Goal: Check status: Check status

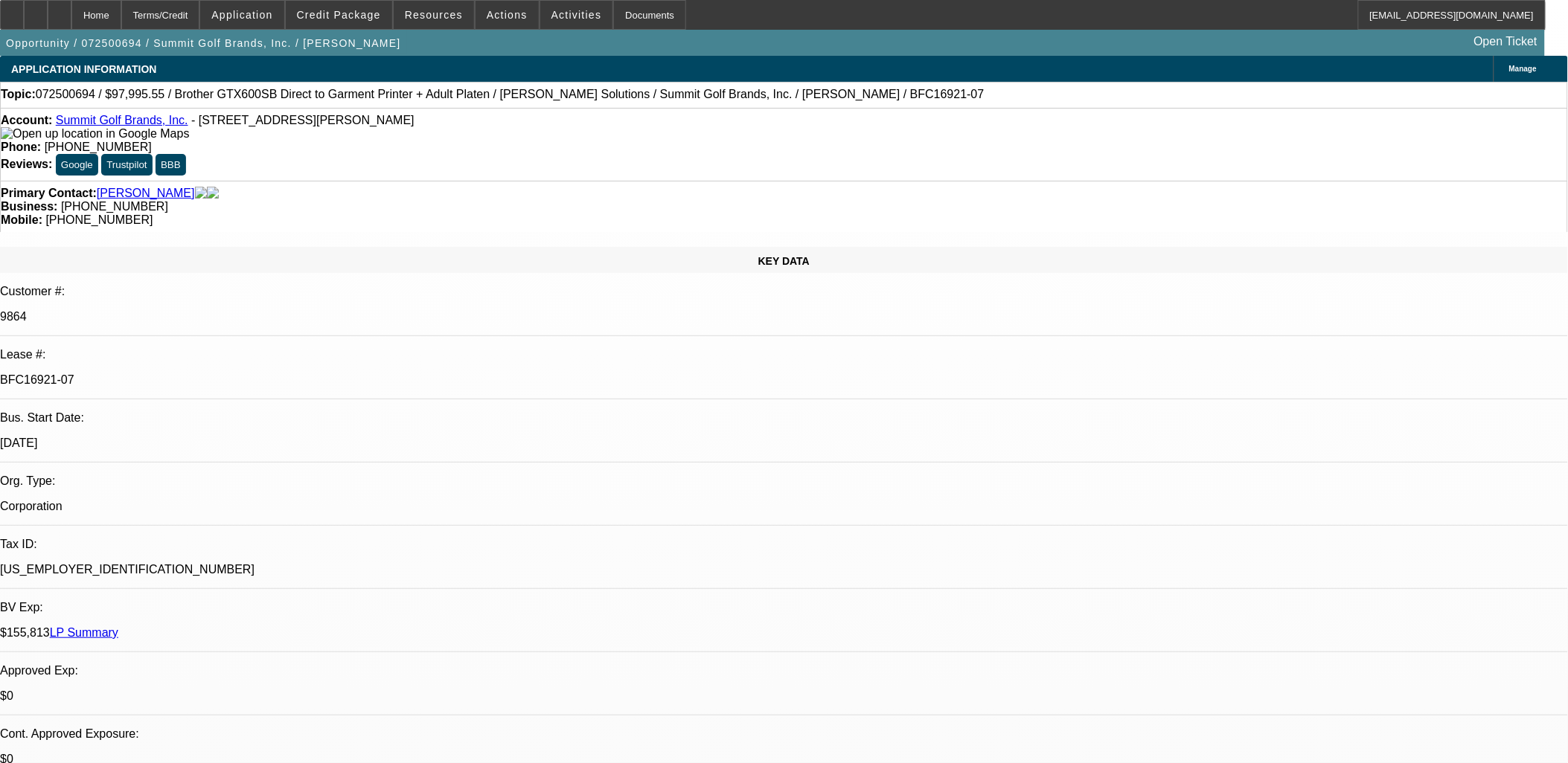
select select "0"
select select "0.1"
select select "0"
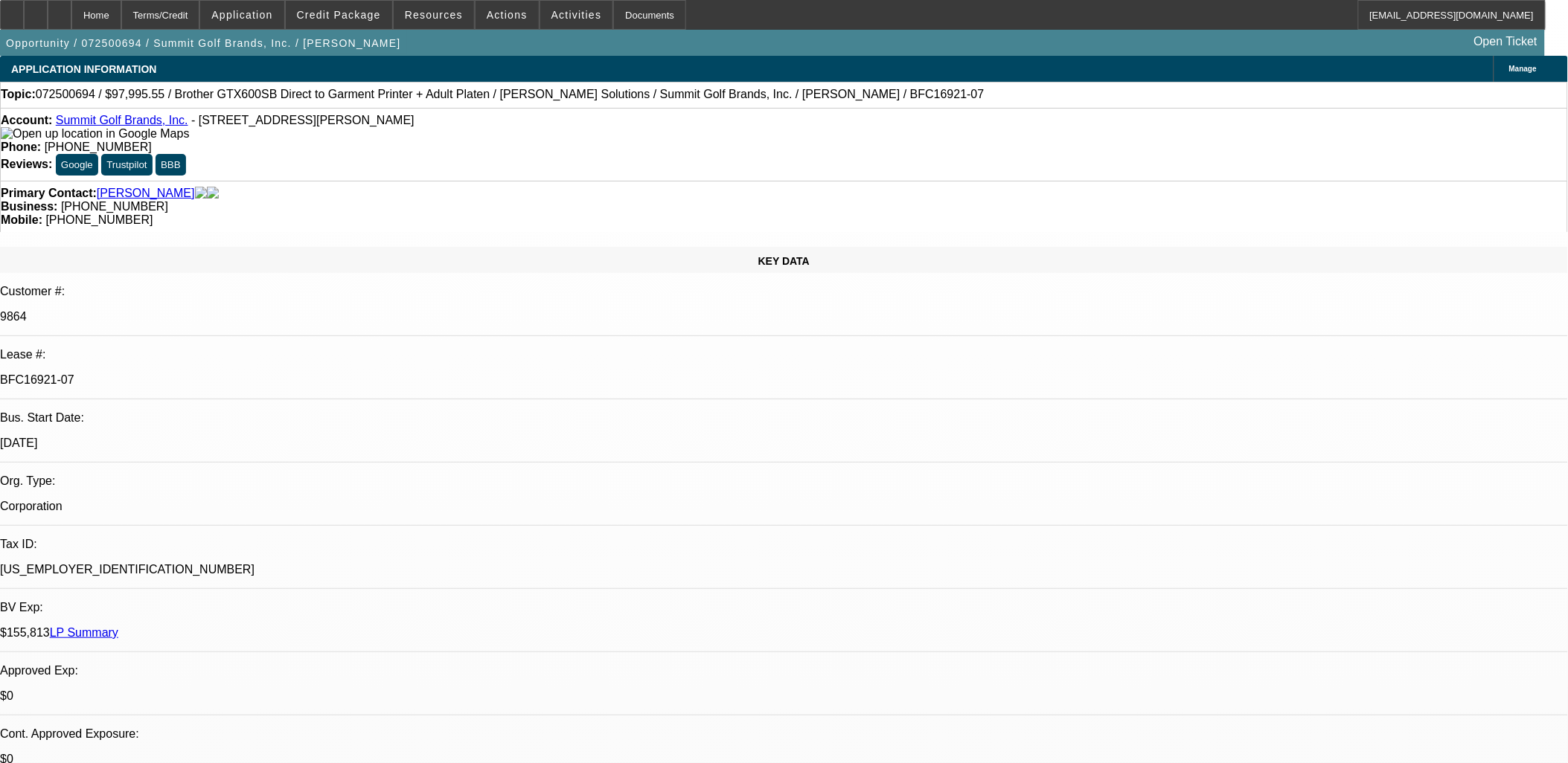
select select "0.1"
select select "0"
select select "0.1"
select select "0"
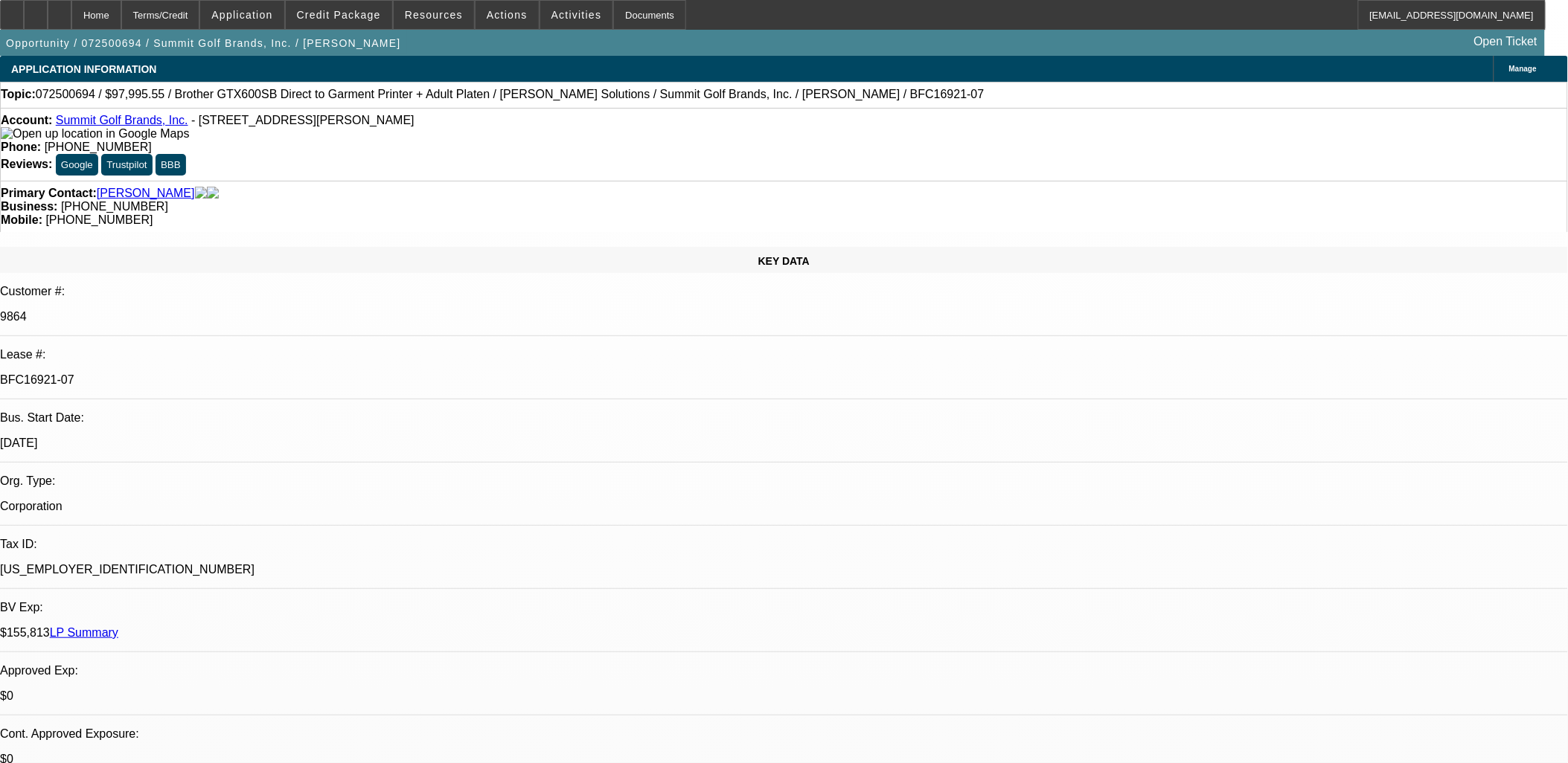
select select "0"
select select "0.1"
select select "1"
select select "4"
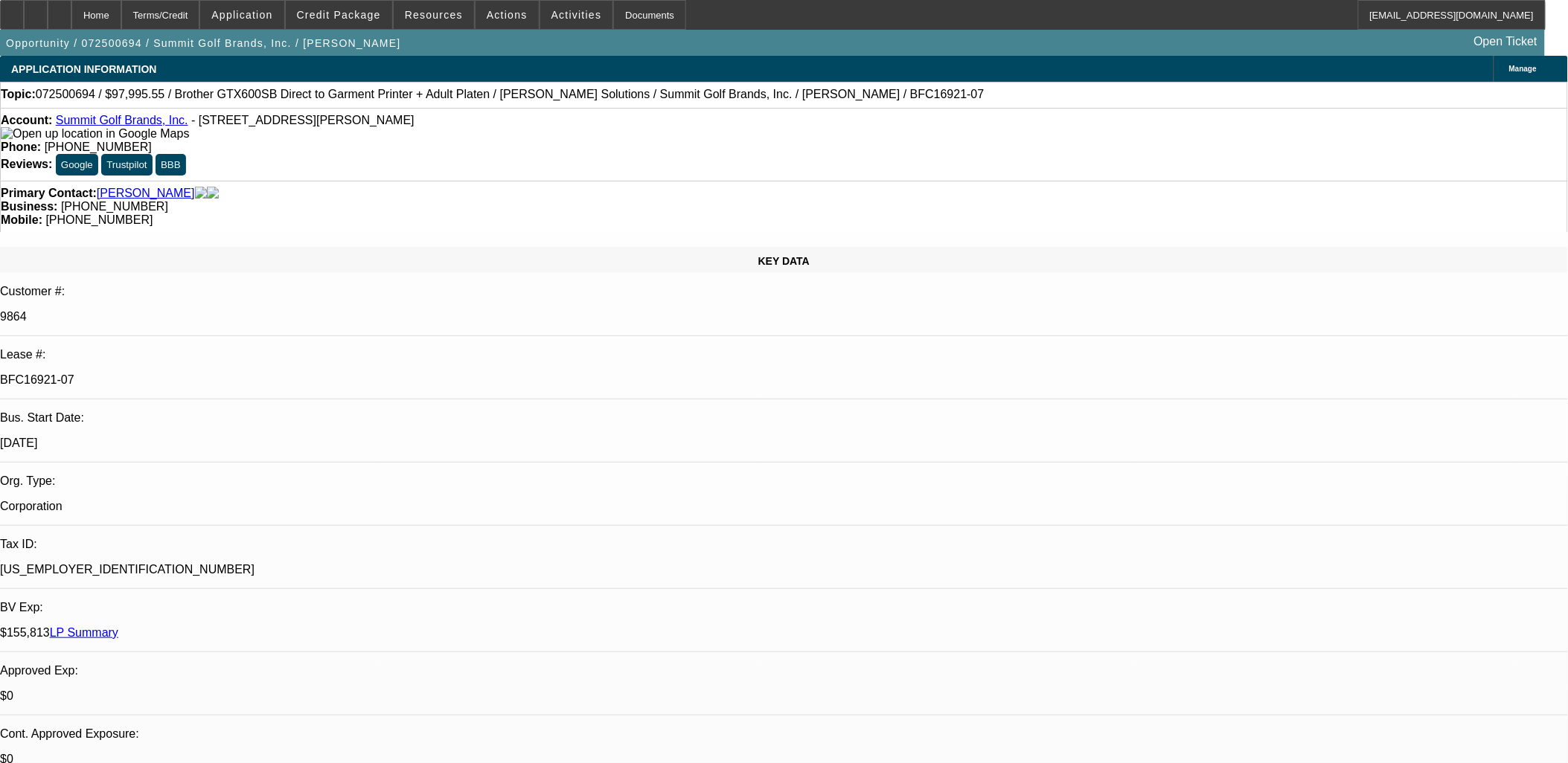
select select "1"
select select "4"
select select "1"
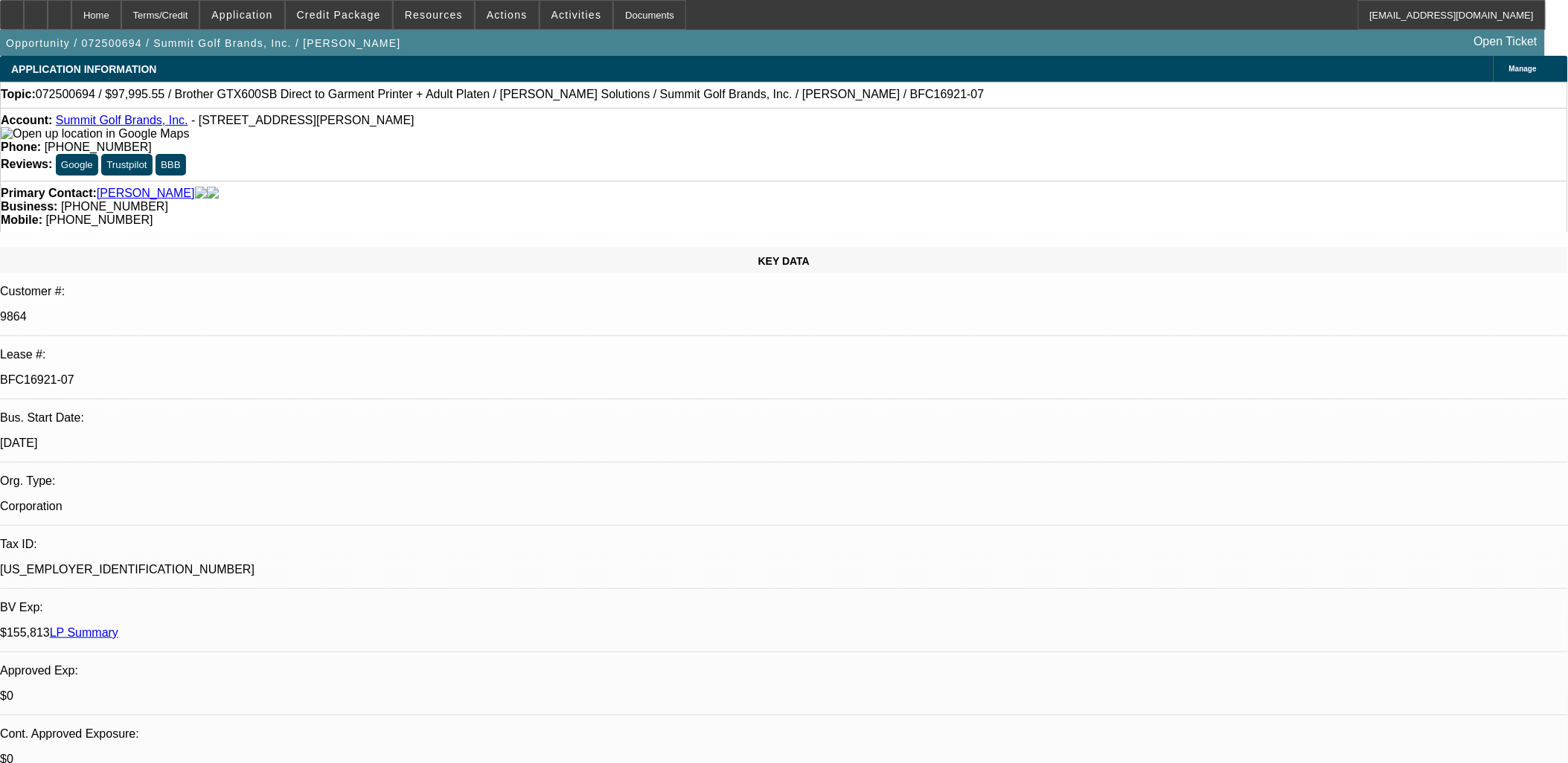
select select "4"
select select "1"
select select "4"
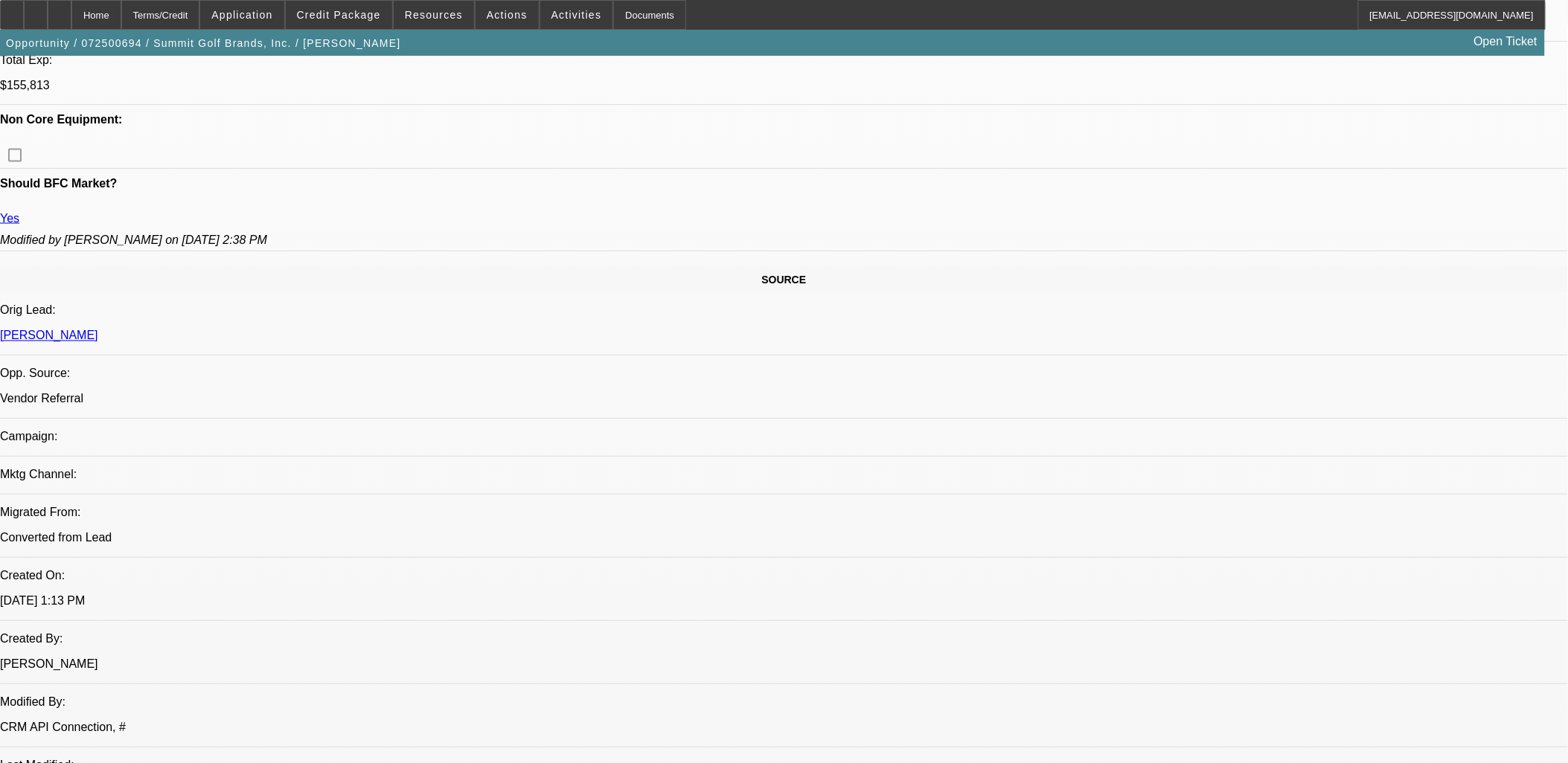
scroll to position [744, 0]
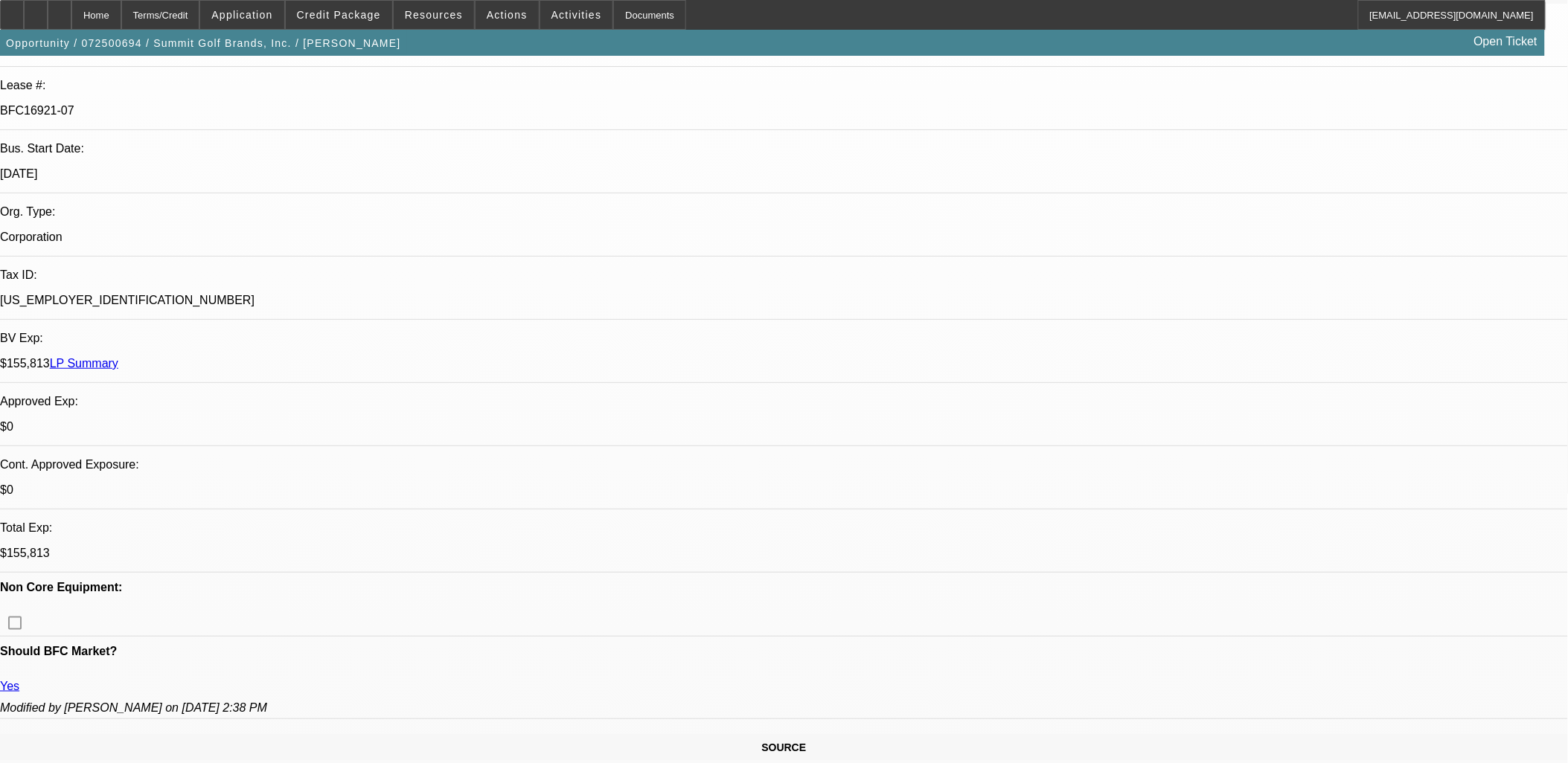
scroll to position [0, 0]
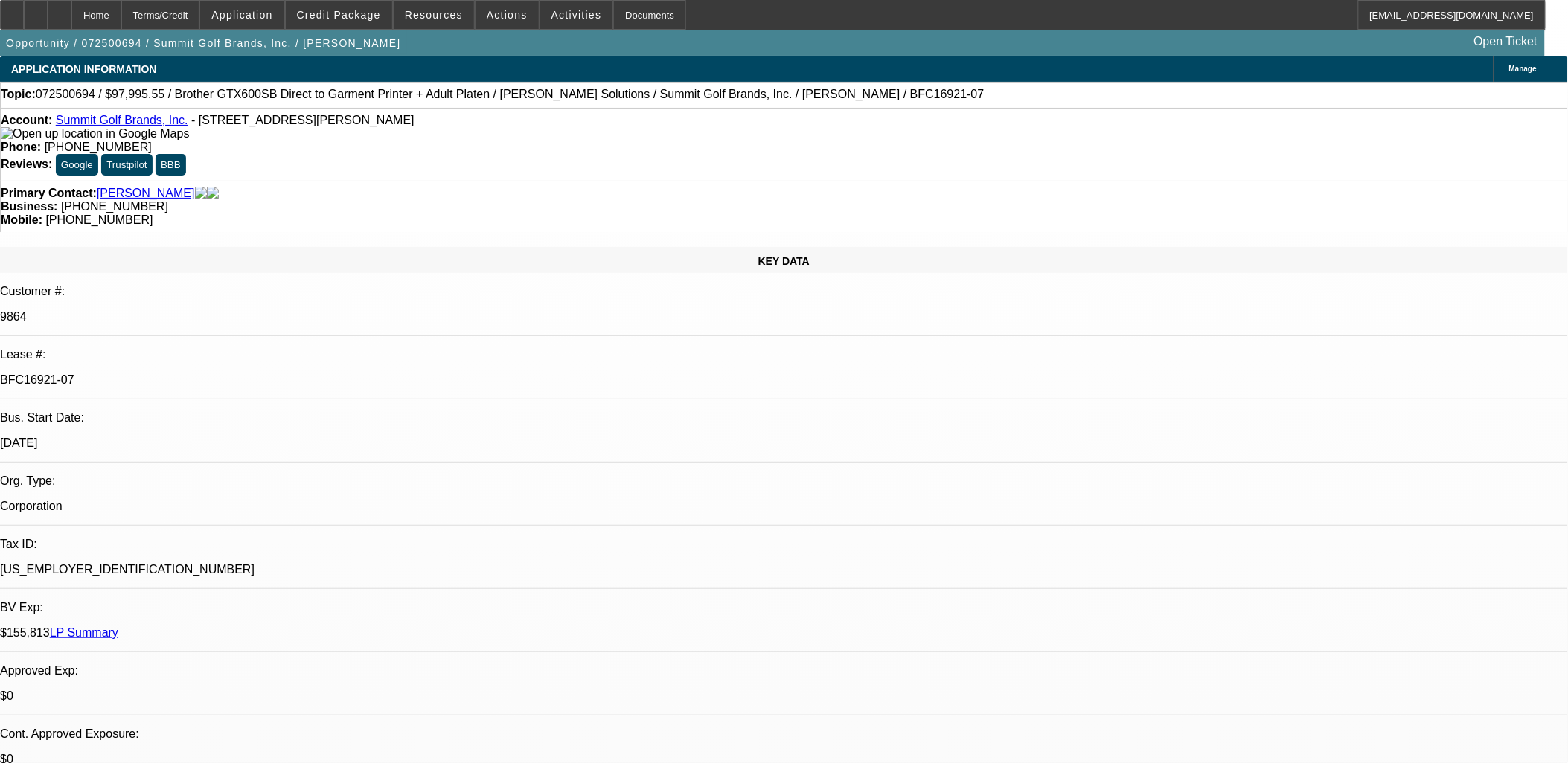
click at [123, 127] on link "Summit Golf Brands, Inc." at bounding box center [122, 120] width 133 height 12
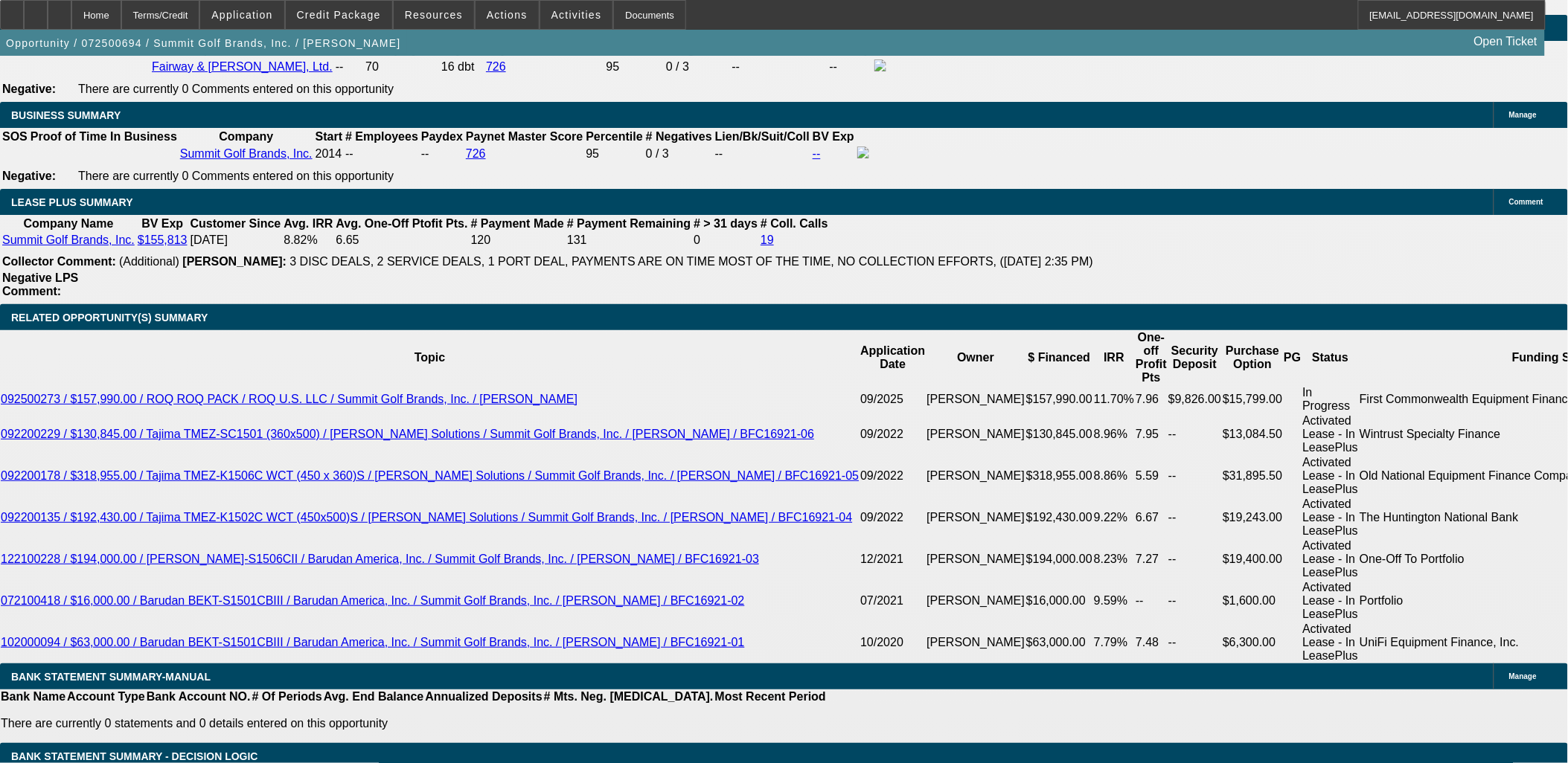
scroll to position [2562, 0]
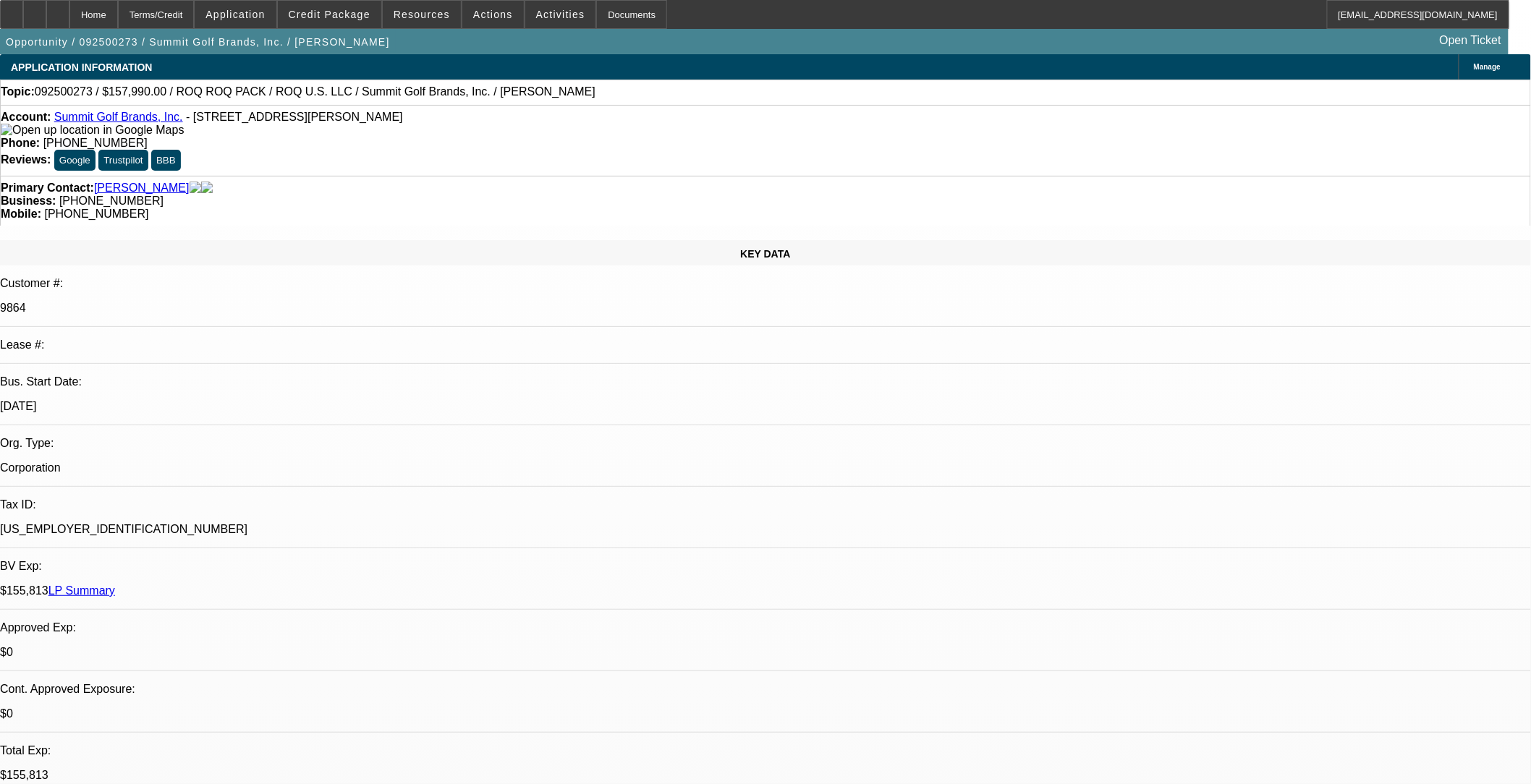
select select "0"
select select "2"
select select "0.1"
select select "0"
select select "2"
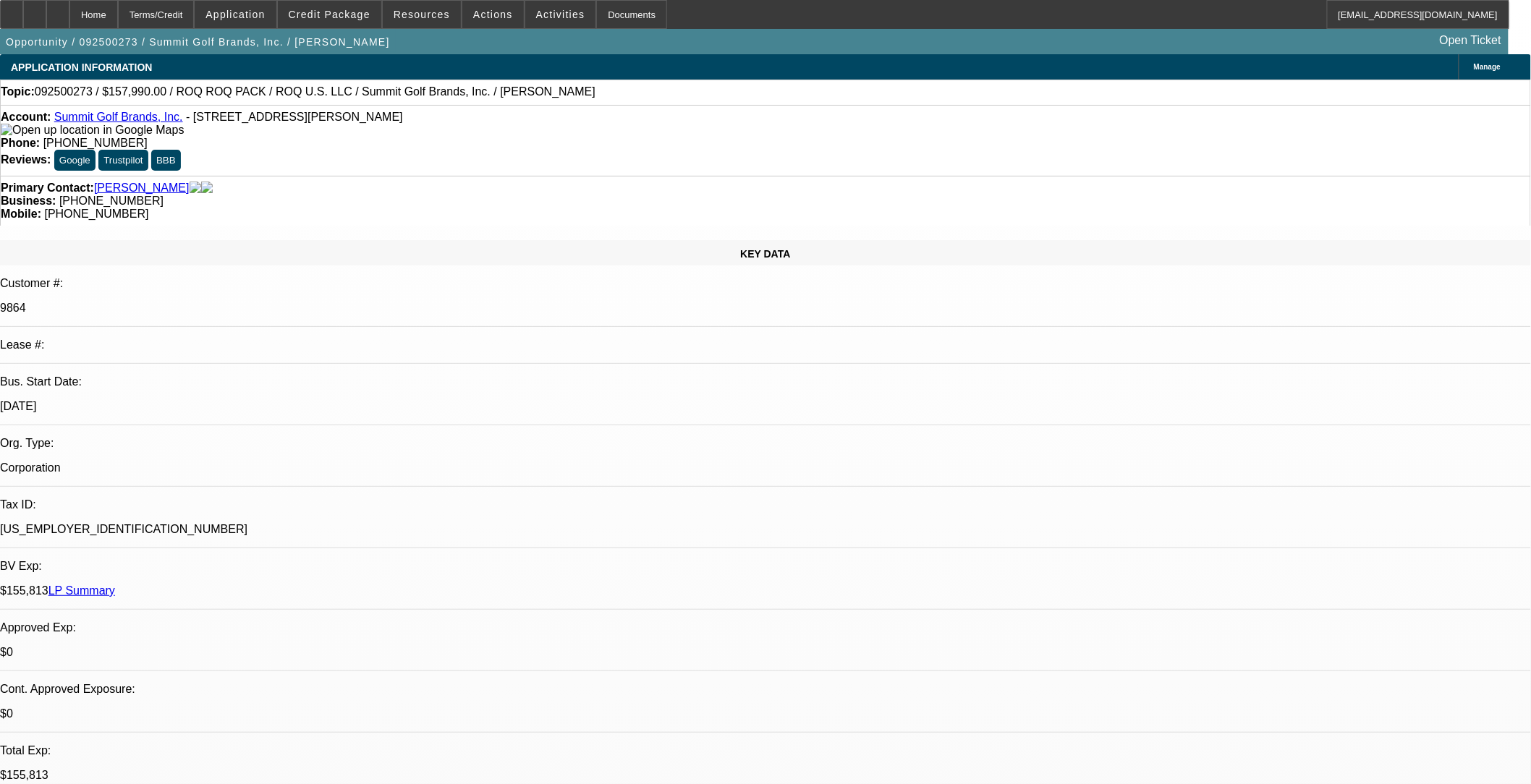
select select "0.1"
select select "0"
select select "0.1"
select select "0"
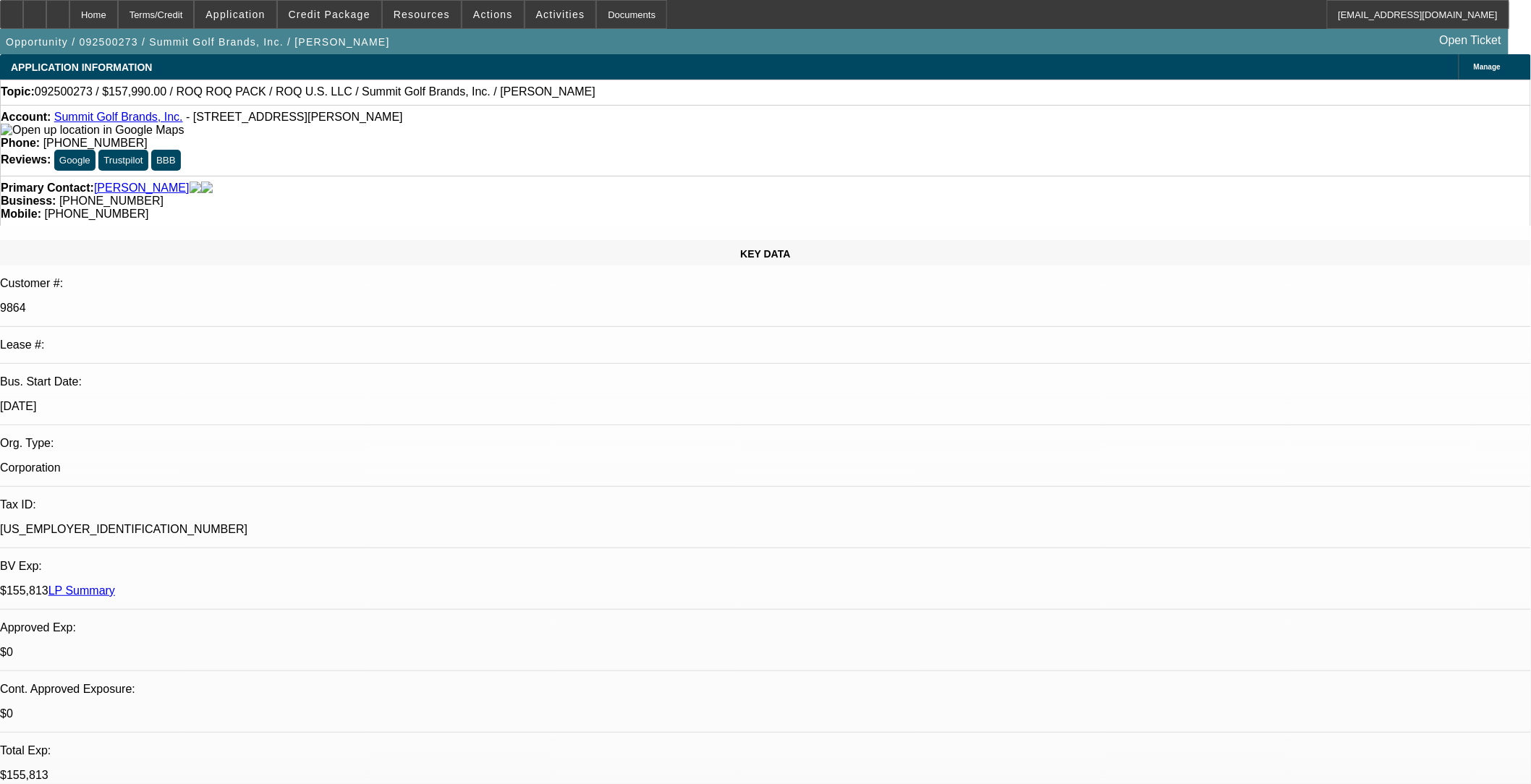
select select "2"
select select "0.1"
select select "1"
select select "2"
select select "4"
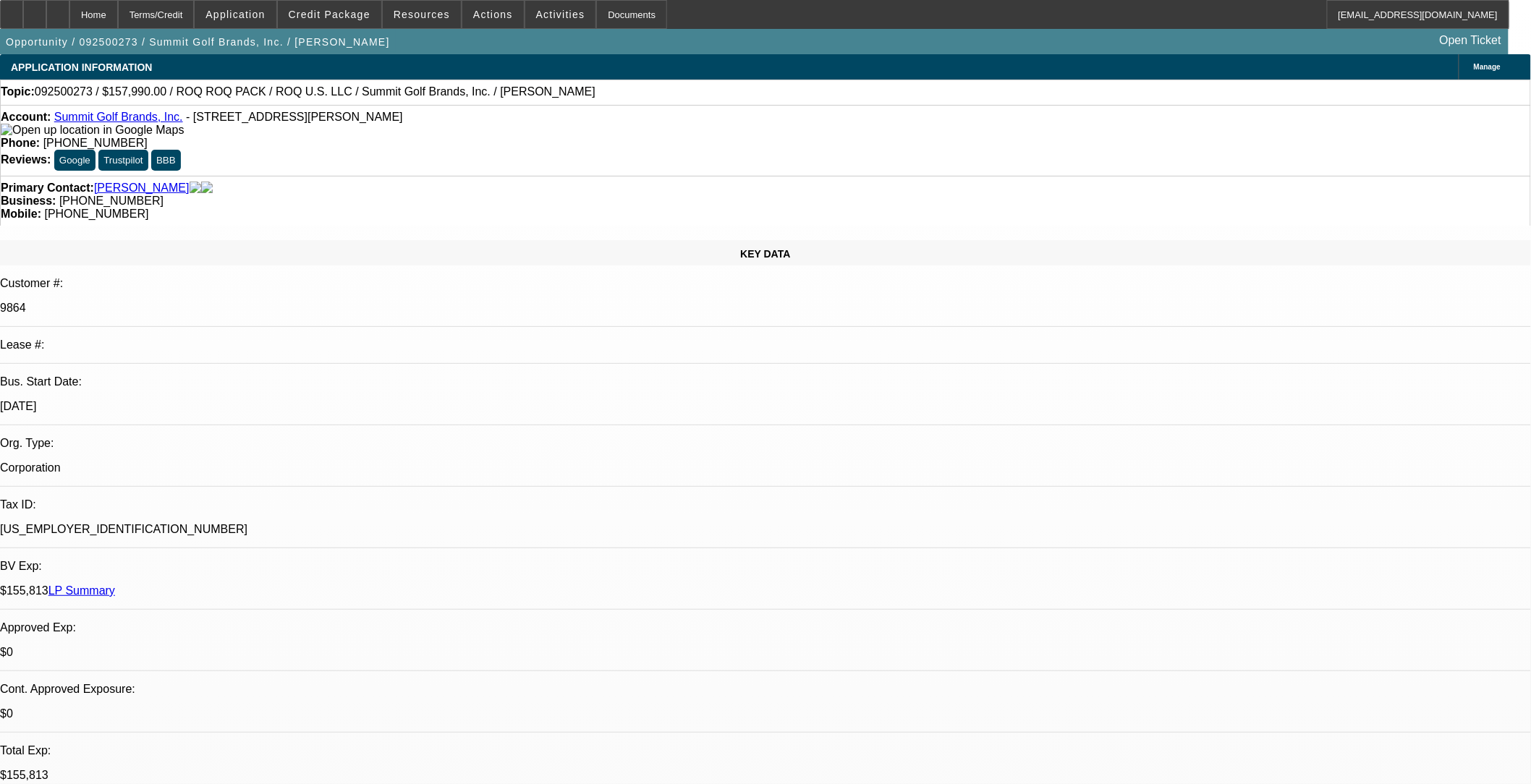
select select "1"
select select "2"
select select "4"
select select "1"
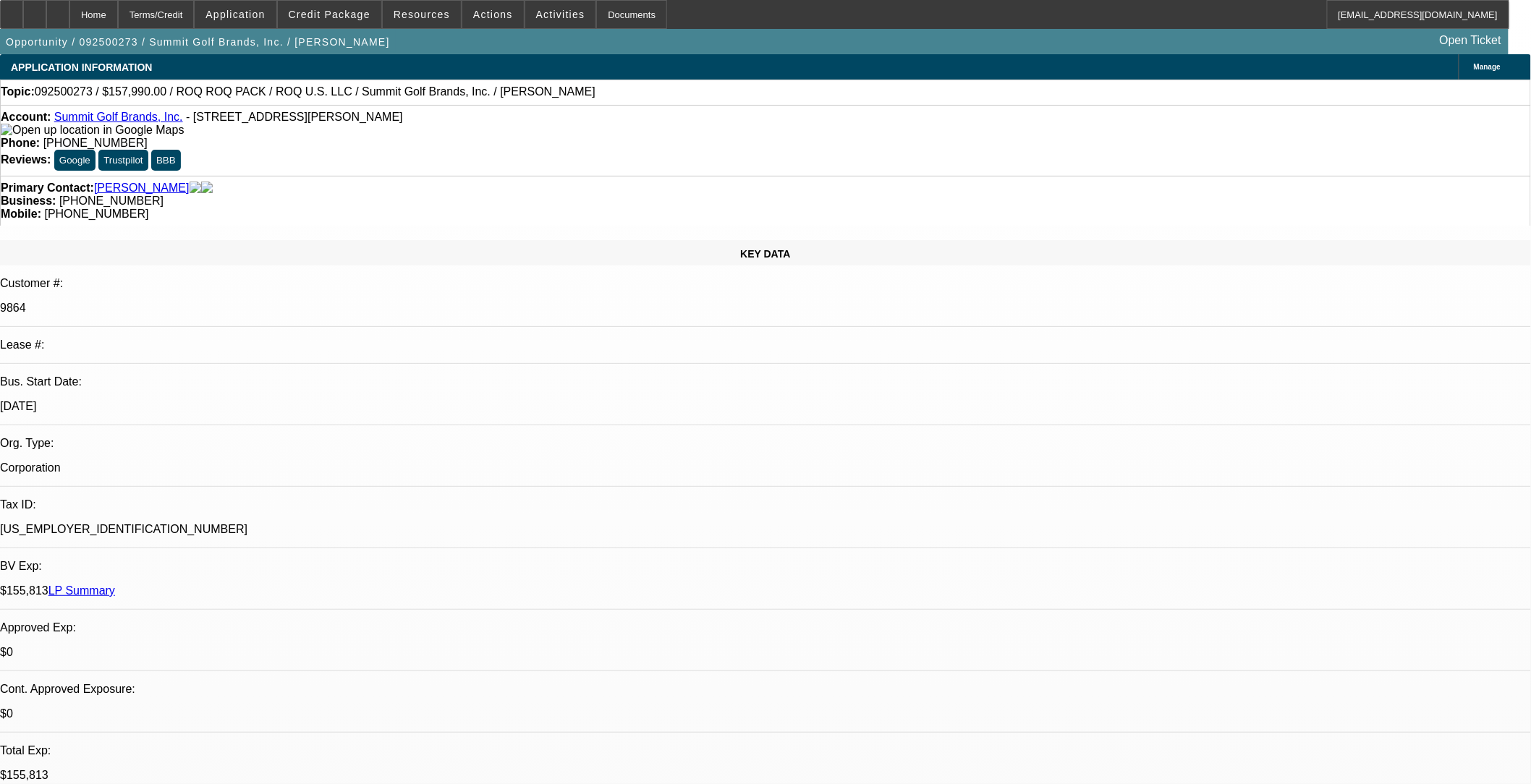
select select "4"
select select "1"
select select "2"
select select "4"
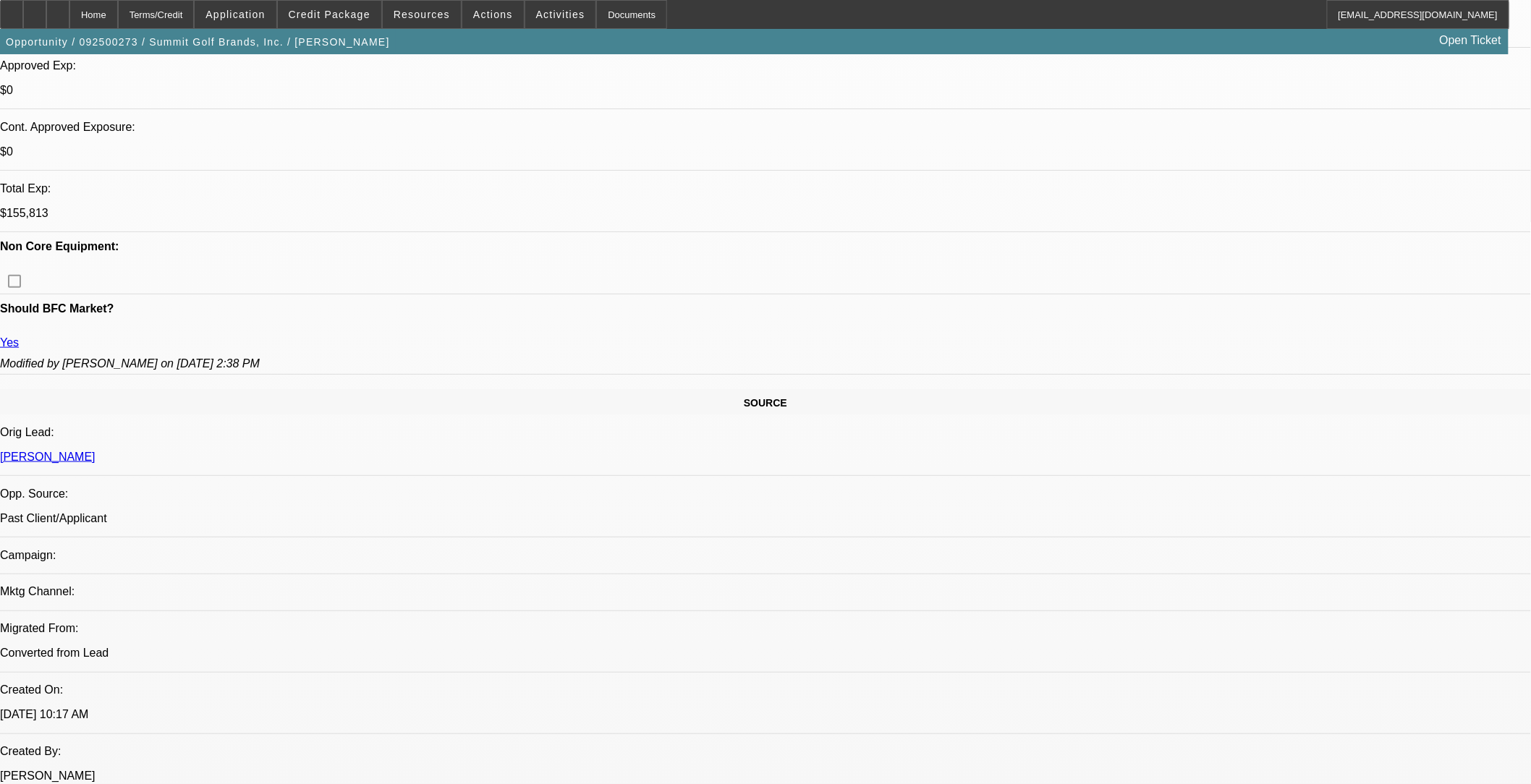
scroll to position [321, 0]
